Goal: Task Accomplishment & Management: Manage account settings

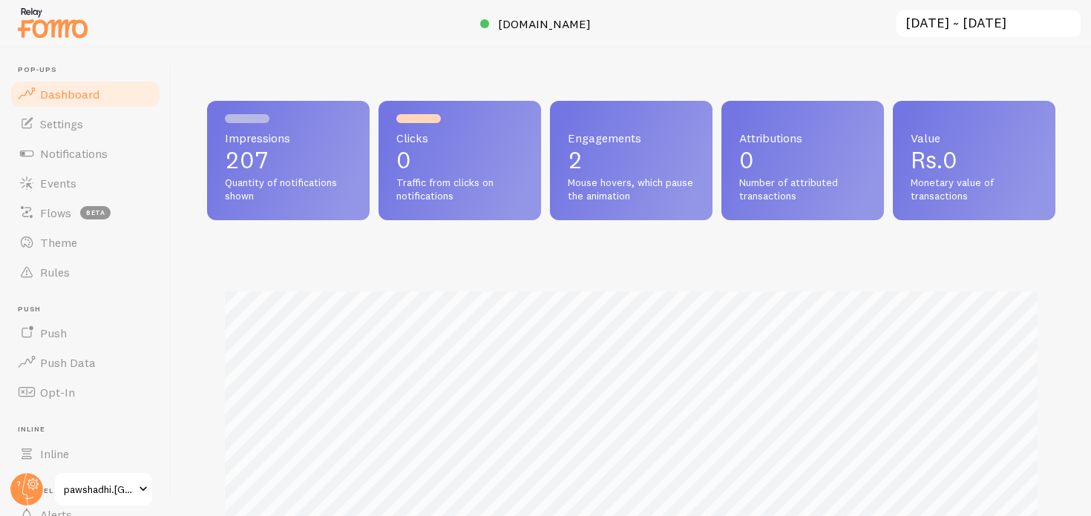
scroll to position [390, 848]
click at [85, 156] on span "Notifications" at bounding box center [74, 153] width 68 height 15
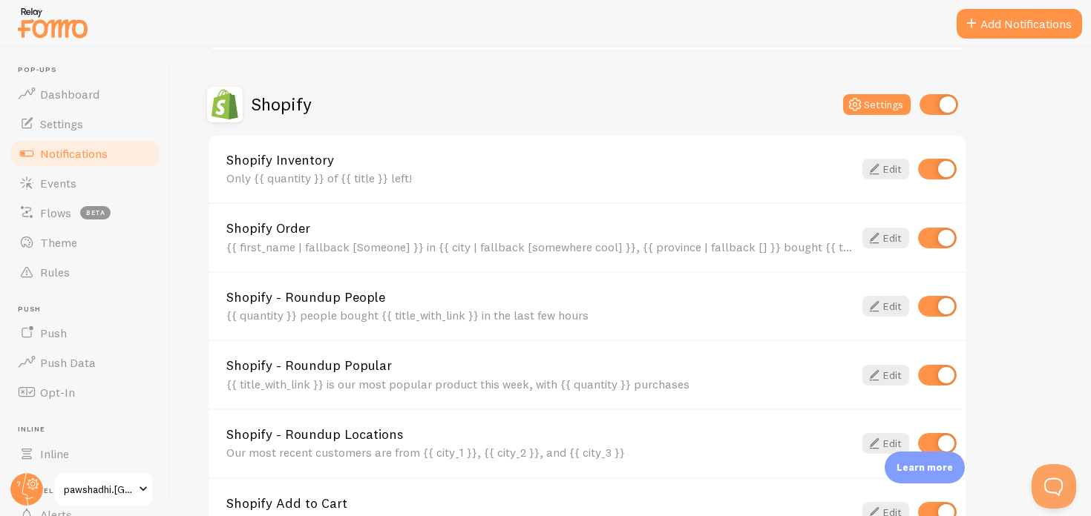
scroll to position [534, 0]
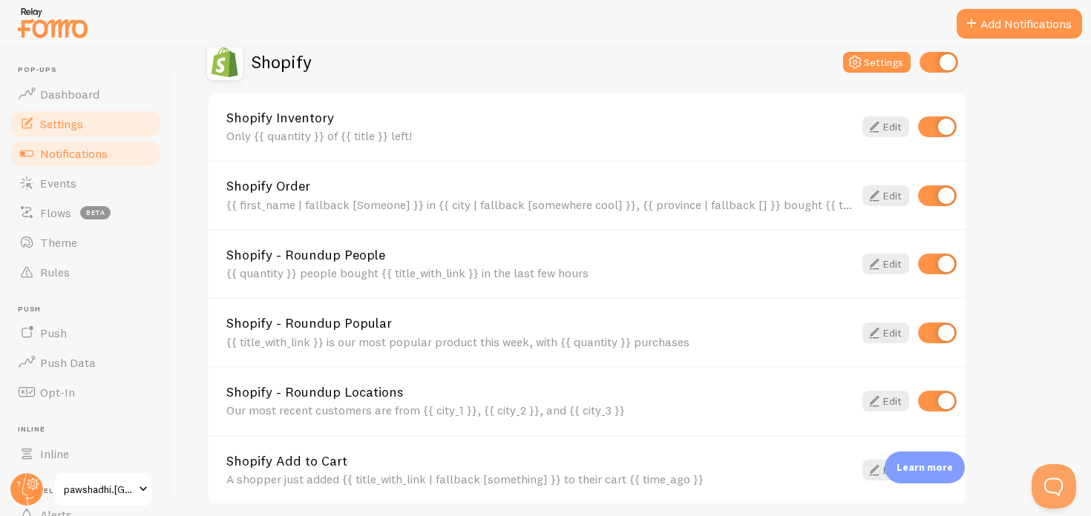
click at [85, 123] on link "Settings" at bounding box center [85, 124] width 153 height 30
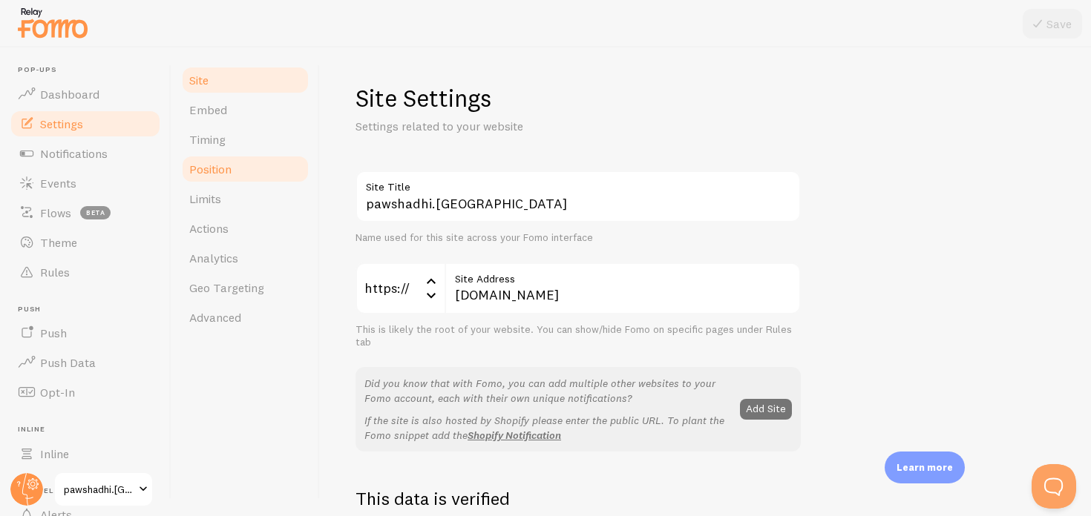
click at [231, 173] on span "Position" at bounding box center [210, 169] width 42 height 15
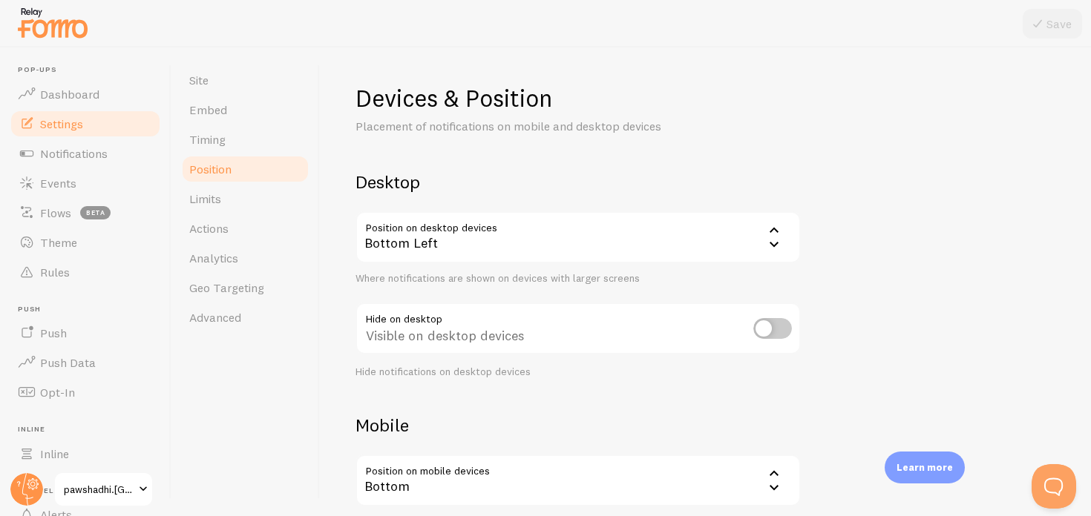
click at [479, 238] on div "Bottom Left" at bounding box center [577, 237] width 445 height 52
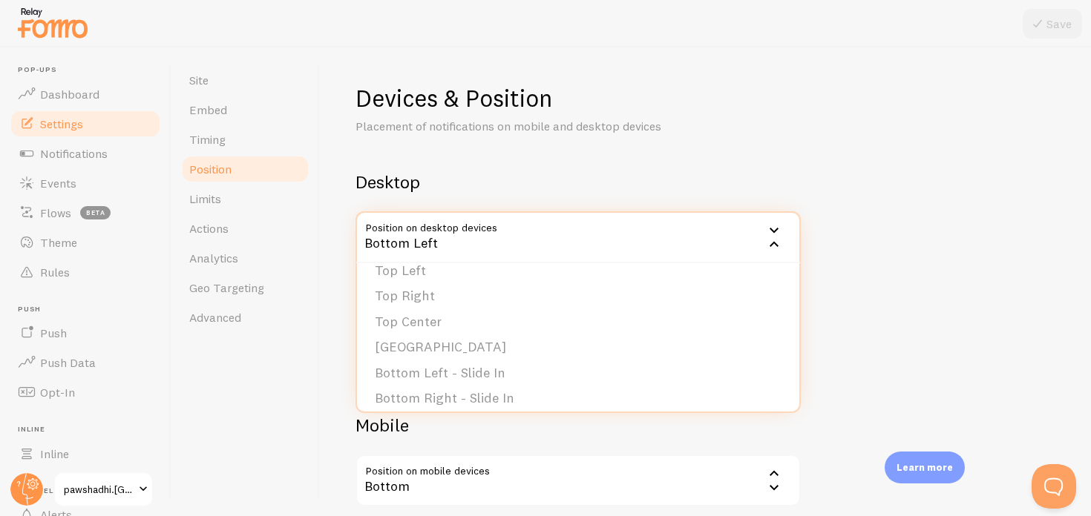
scroll to position [66, 0]
click at [427, 280] on li "Top Left" at bounding box center [578, 270] width 442 height 26
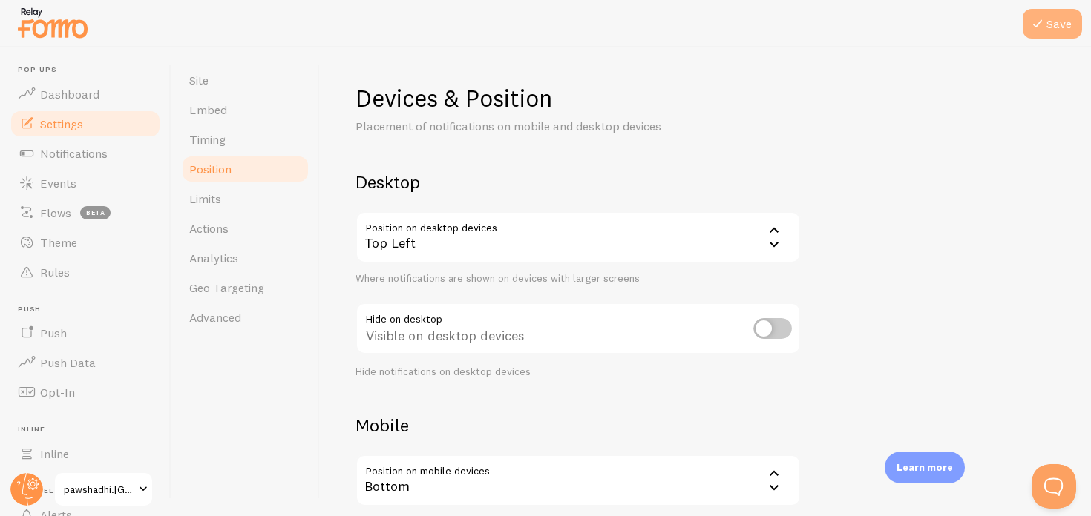
click at [1048, 16] on button "Save" at bounding box center [1052, 24] width 59 height 30
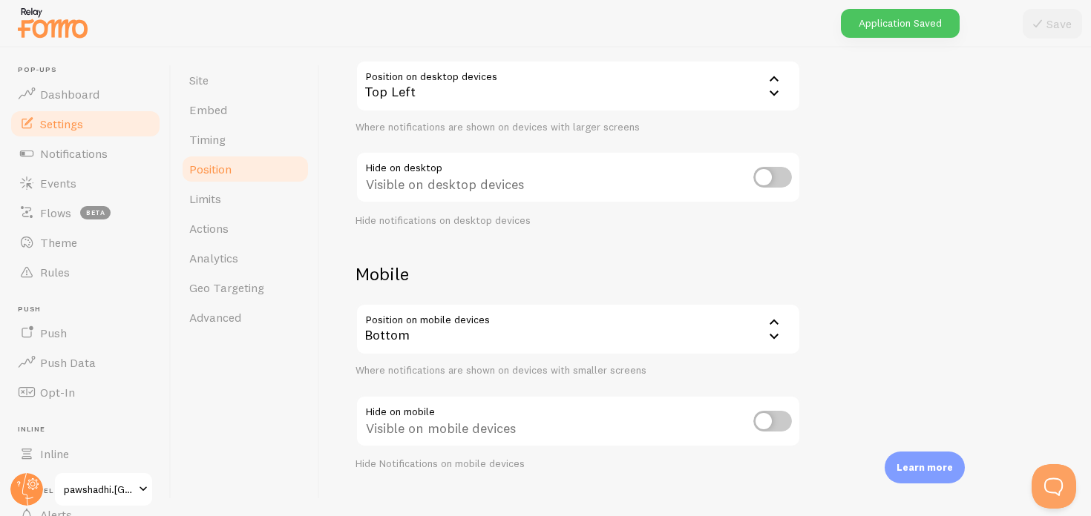
scroll to position [177, 0]
